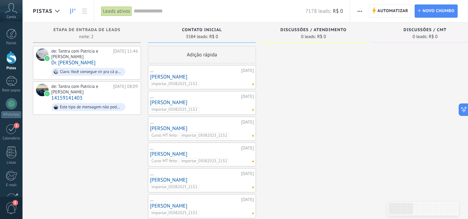
click at [155, 9] on input "text" at bounding box center [220, 11] width 172 height 7
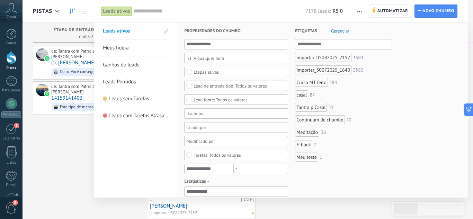
click at [155, 9] on input "text" at bounding box center [220, 11] width 172 height 7
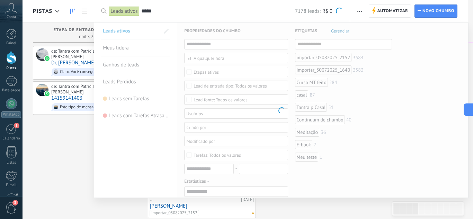
type input "*****"
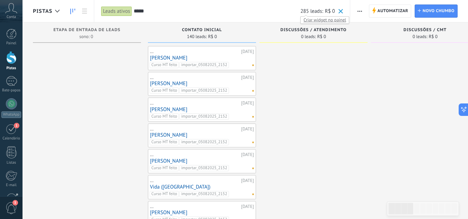
click at [317, 21] on font "Criar widget no painel" at bounding box center [325, 20] width 43 height 6
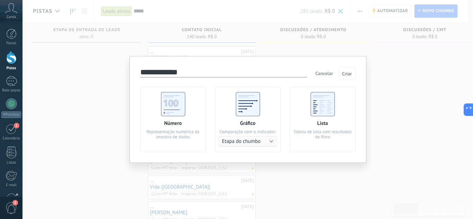
click at [263, 142] on button "Etapa do chumbo" at bounding box center [248, 142] width 59 height 10
click at [268, 142] on span "Etapa do chumbo" at bounding box center [248, 142] width 68 height 7
click at [323, 70] on font "Cancelar" at bounding box center [325, 73] width 18 height 6
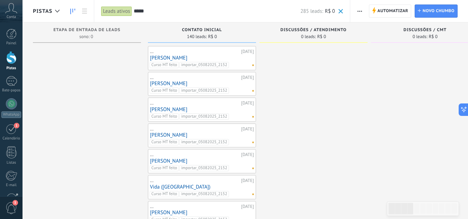
click at [120, 13] on font "Leads ativos" at bounding box center [116, 11] width 27 height 7
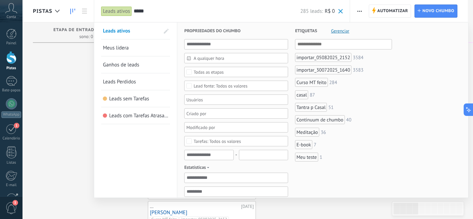
click at [261, 15] on div "***** 285 leads: R$ 0" at bounding box center [239, 11] width 210 height 22
click at [341, 12] on span at bounding box center [340, 11] width 5 height 5
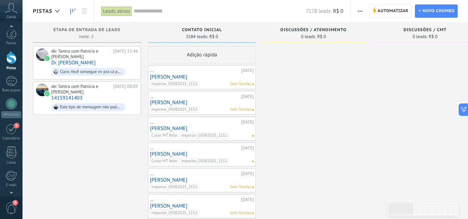
click at [12, 208] on span "3" at bounding box center [12, 208] width 12 height 12
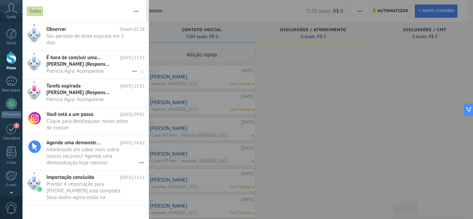
click at [81, 68] on font "Patrícia Agra: Acompanhar" at bounding box center [75, 71] width 58 height 7
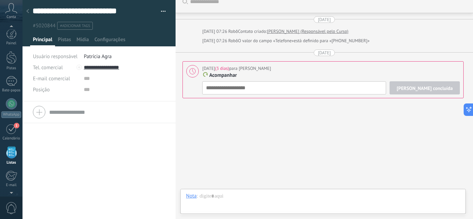
click at [10, 209] on span "0" at bounding box center [12, 208] width 12 height 12
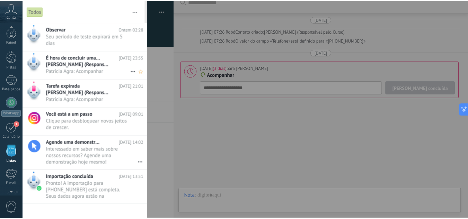
scroll to position [43, 0]
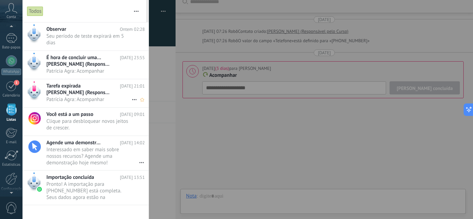
click at [96, 91] on font "[PERSON_NAME] (Responsável pelo Curso)" at bounding box center [93, 92] width 95 height 7
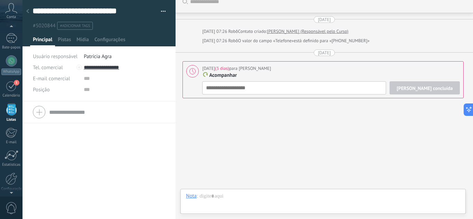
click at [29, 9] on icon at bounding box center [27, 11] width 3 height 4
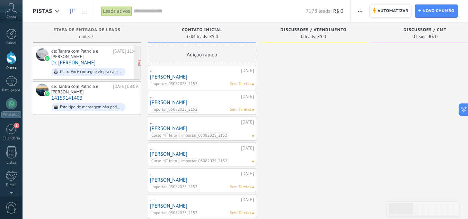
click at [89, 64] on font "Dr. [PERSON_NAME]" at bounding box center [73, 63] width 44 height 7
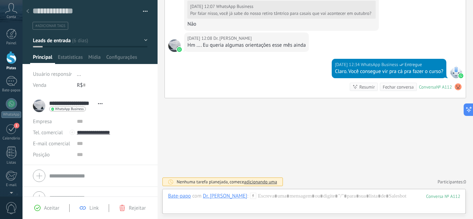
scroll to position [10, 0]
click at [29, 10] on div at bounding box center [28, 12] width 10 height 14
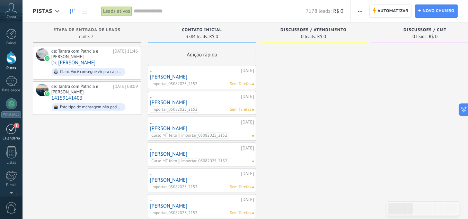
click at [12, 134] on link "1 [GEOGRAPHIC_DATA]" at bounding box center [11, 132] width 23 height 17
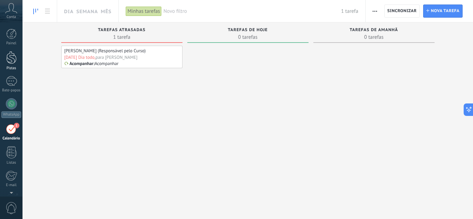
click at [8, 60] on div at bounding box center [11, 57] width 10 height 13
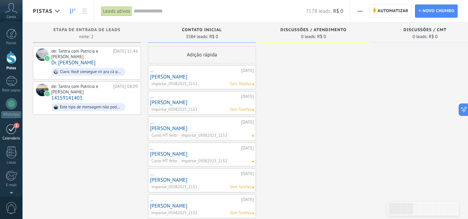
click at [10, 128] on div "1" at bounding box center [11, 129] width 11 height 11
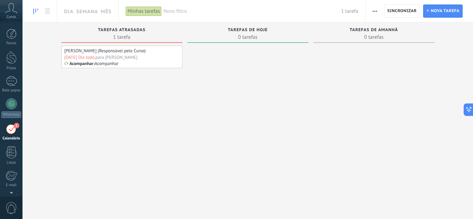
scroll to position [20, 0]
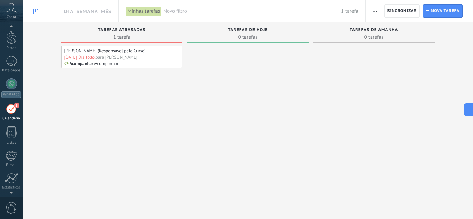
click at [375, 11] on icon "button" at bounding box center [375, 11] width 5 height 1
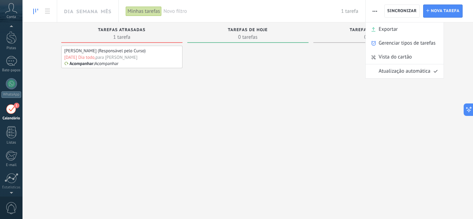
click at [298, 88] on div at bounding box center [247, 124] width 121 height 156
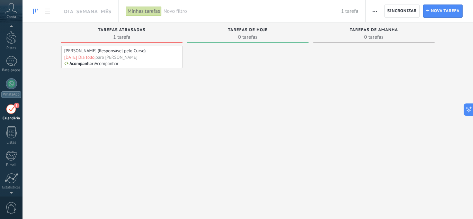
click at [298, 88] on div at bounding box center [247, 124] width 121 height 156
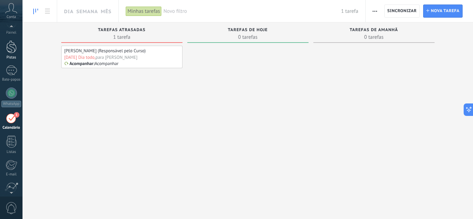
click at [11, 50] on div at bounding box center [11, 47] width 10 height 13
